Goal: Information Seeking & Learning: Learn about a topic

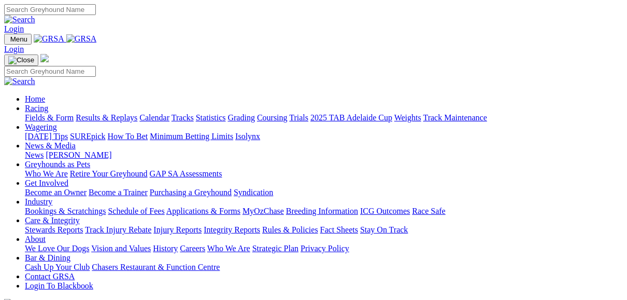
click at [47, 113] on link "Fields & Form" at bounding box center [49, 117] width 49 height 9
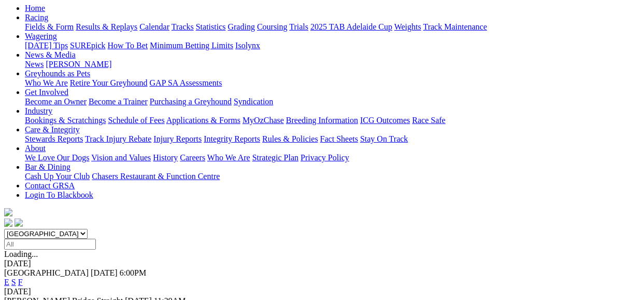
scroll to position [124, 0]
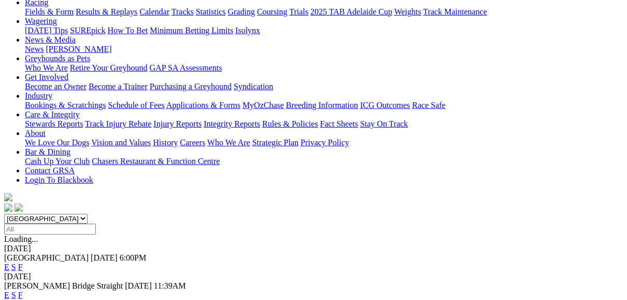
click at [23, 262] on link "F" at bounding box center [20, 266] width 5 height 9
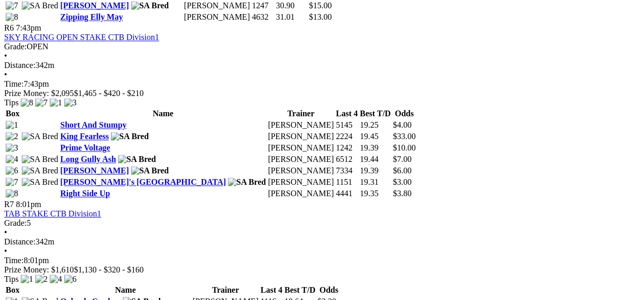
scroll to position [1451, 0]
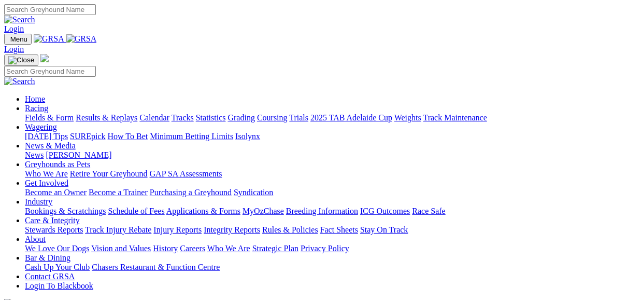
click at [36, 113] on link "Fields & Form" at bounding box center [49, 117] width 49 height 9
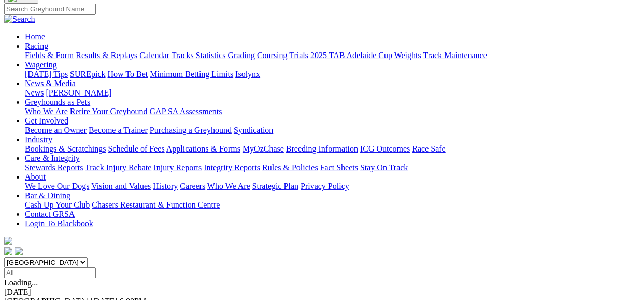
scroll to position [83, 0]
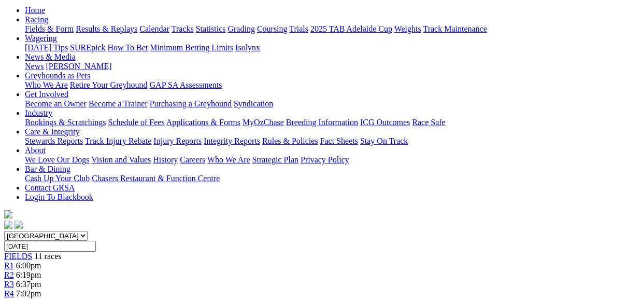
scroll to position [124, 0]
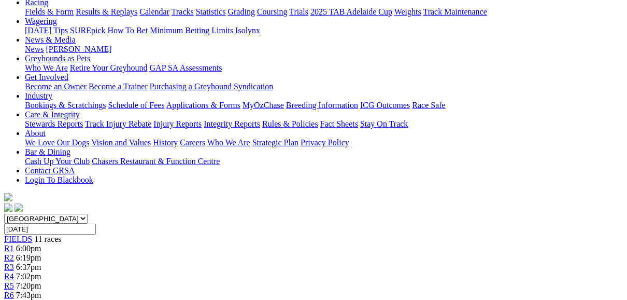
click at [14, 253] on span "R2" at bounding box center [9, 257] width 10 height 9
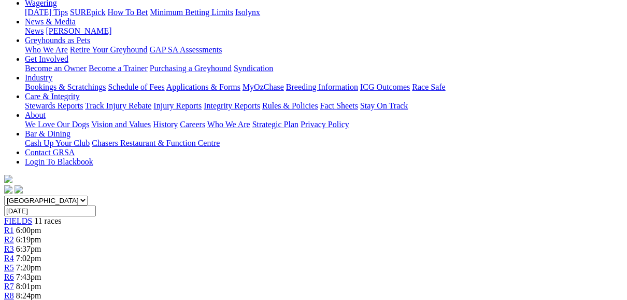
scroll to position [124, 0]
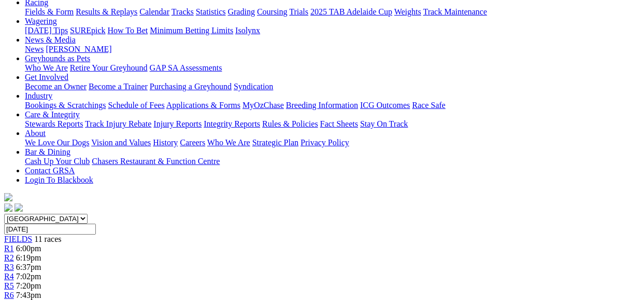
click at [14, 262] on span "R3" at bounding box center [9, 266] width 10 height 9
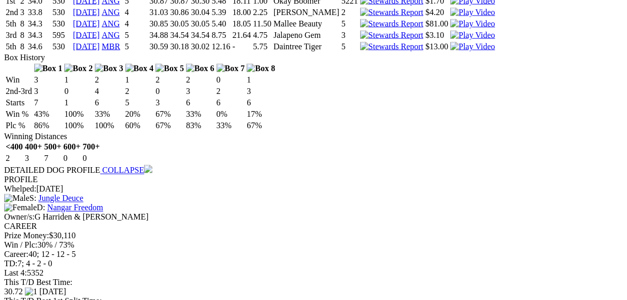
scroll to position [1203, 0]
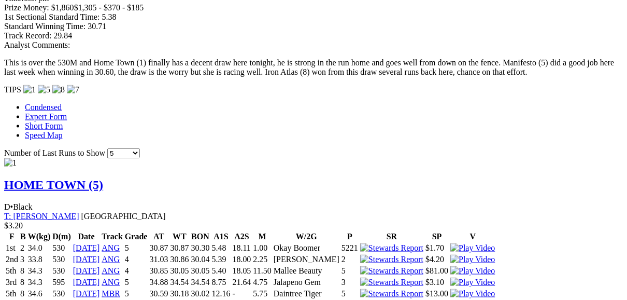
scroll to position [912, 0]
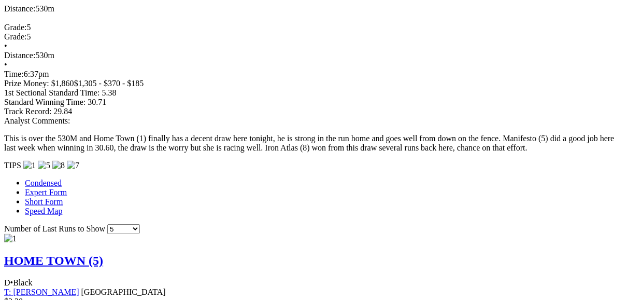
scroll to position [829, 0]
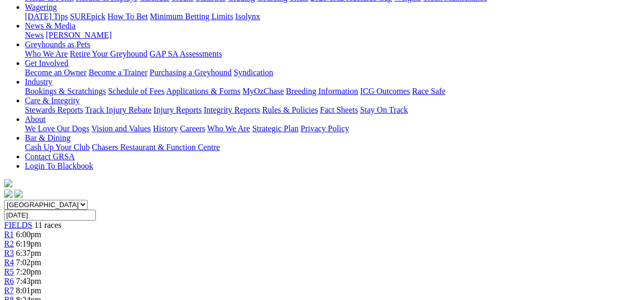
scroll to position [124, 0]
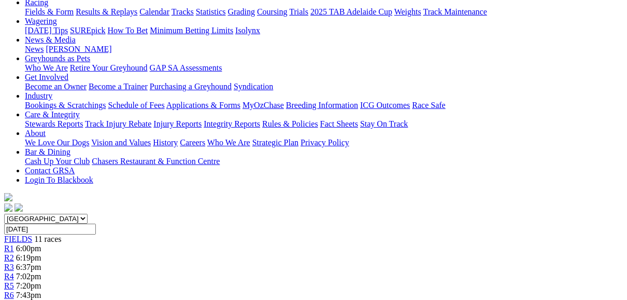
click at [14, 272] on span "R4" at bounding box center [9, 276] width 10 height 9
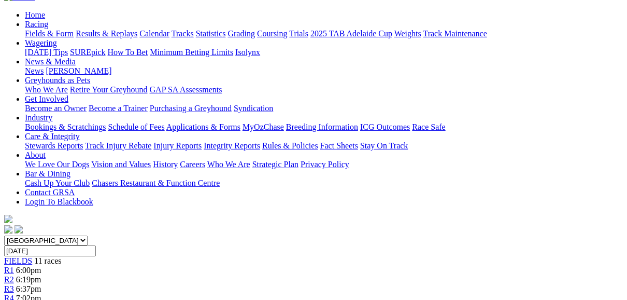
scroll to position [83, 0]
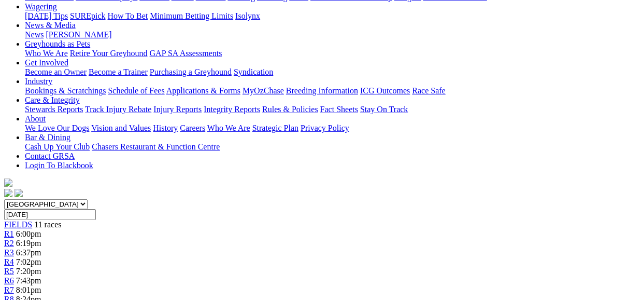
scroll to position [41, 0]
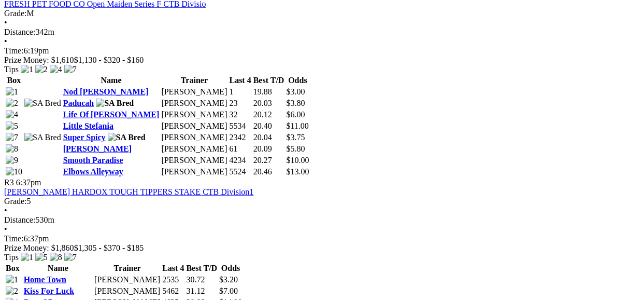
scroll to position [746, 0]
